Goal: Information Seeking & Learning: Check status

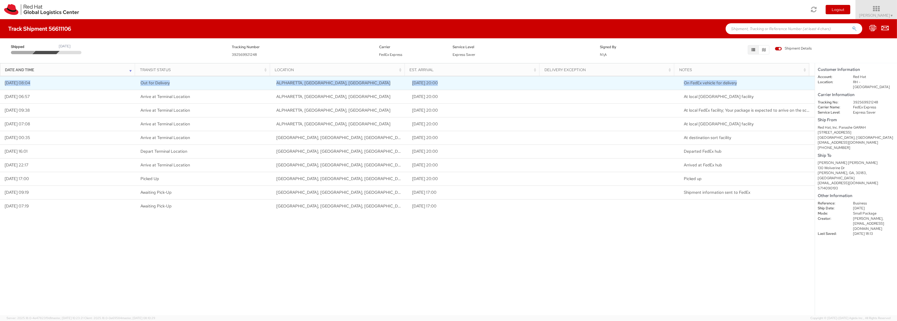
drag, startPoint x: 742, startPoint y: 83, endPoint x: 0, endPoint y: 84, distance: 741.7
click at [3, 84] on tr "09/02/2025 08:04 Out for Delivery ALPHARETTA, GA, US 09/02/2025 20:00 On FedEx …" at bounding box center [407, 83] width 815 height 14
